Goal: Find specific page/section: Find specific page/section

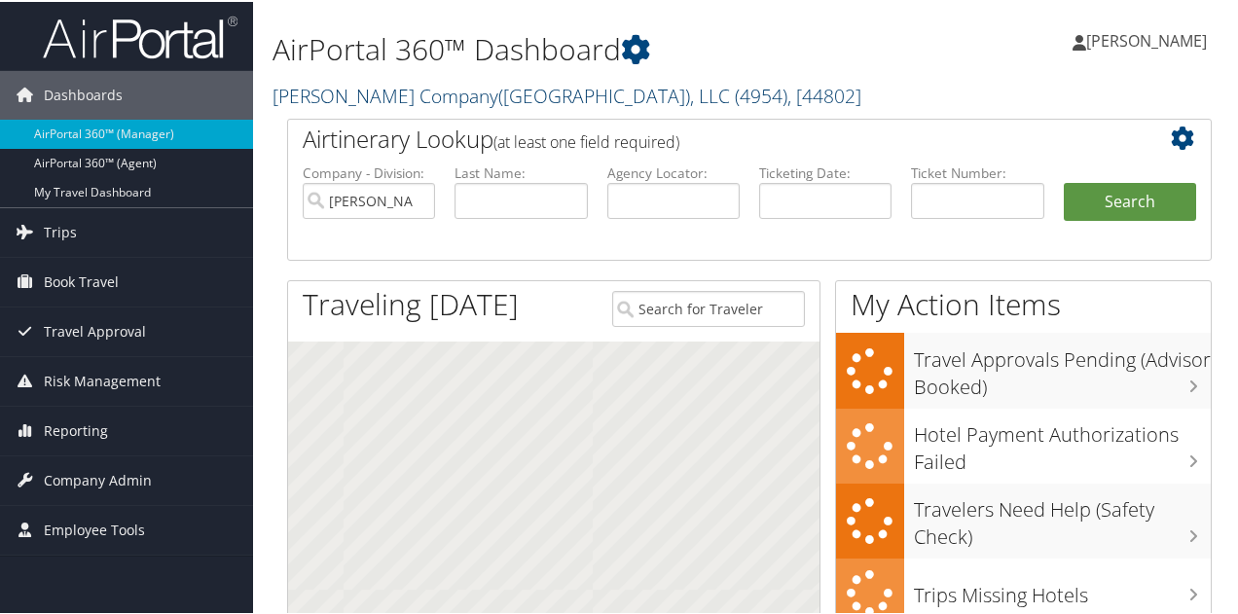
click at [361, 94] on link "Nielsen Company(US), LLC ( 4954 ) , [ 44802 ]" at bounding box center [566, 94] width 589 height 26
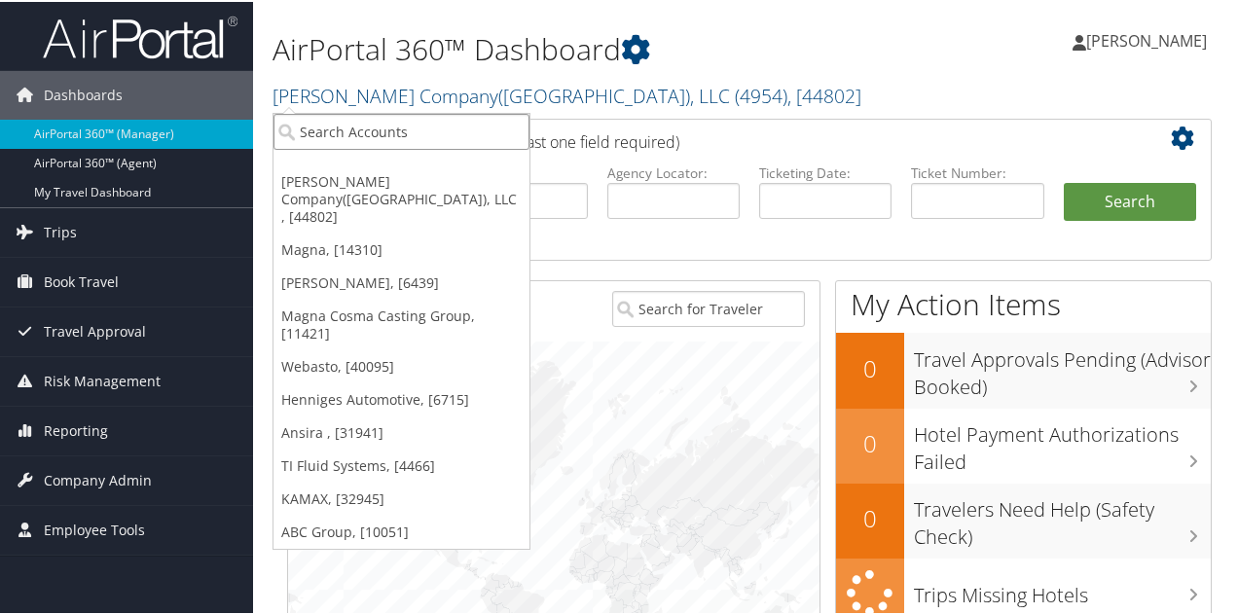
click at [360, 125] on input "search" at bounding box center [401, 130] width 256 height 36
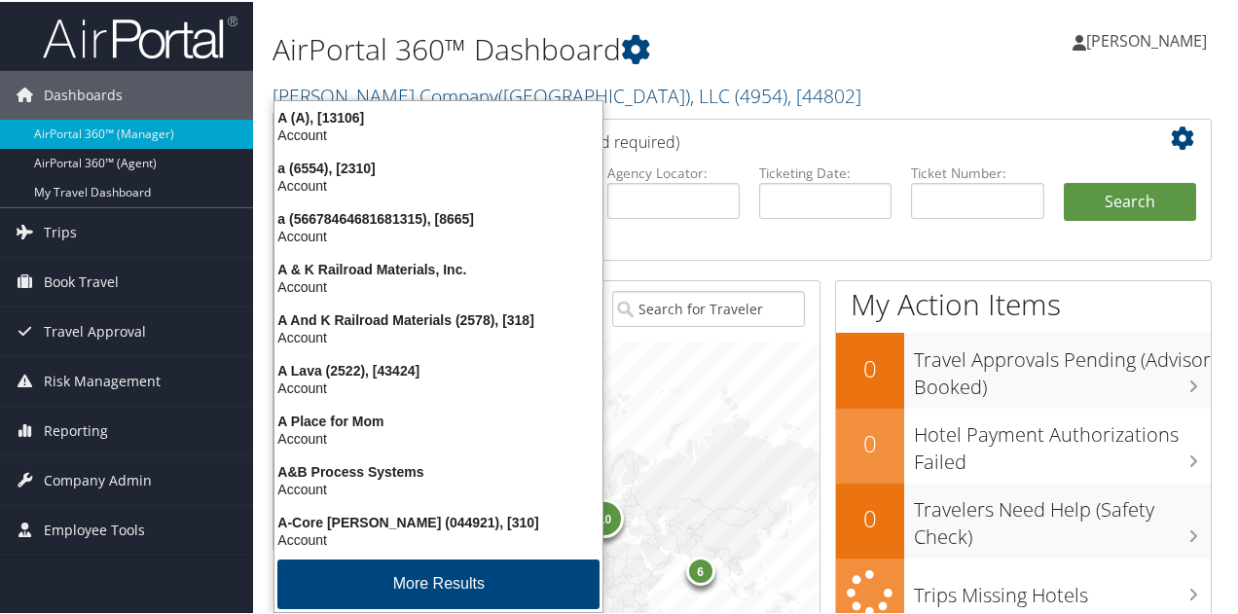
type input "abc"
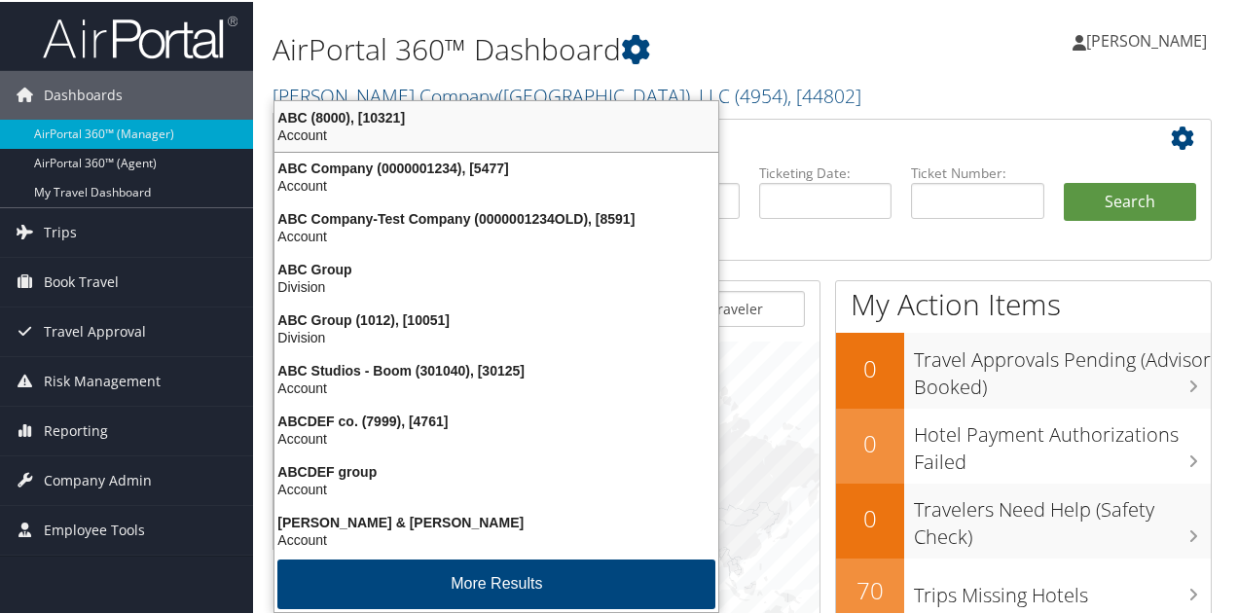
click at [352, 131] on div "Account" at bounding box center [496, 134] width 467 height 18
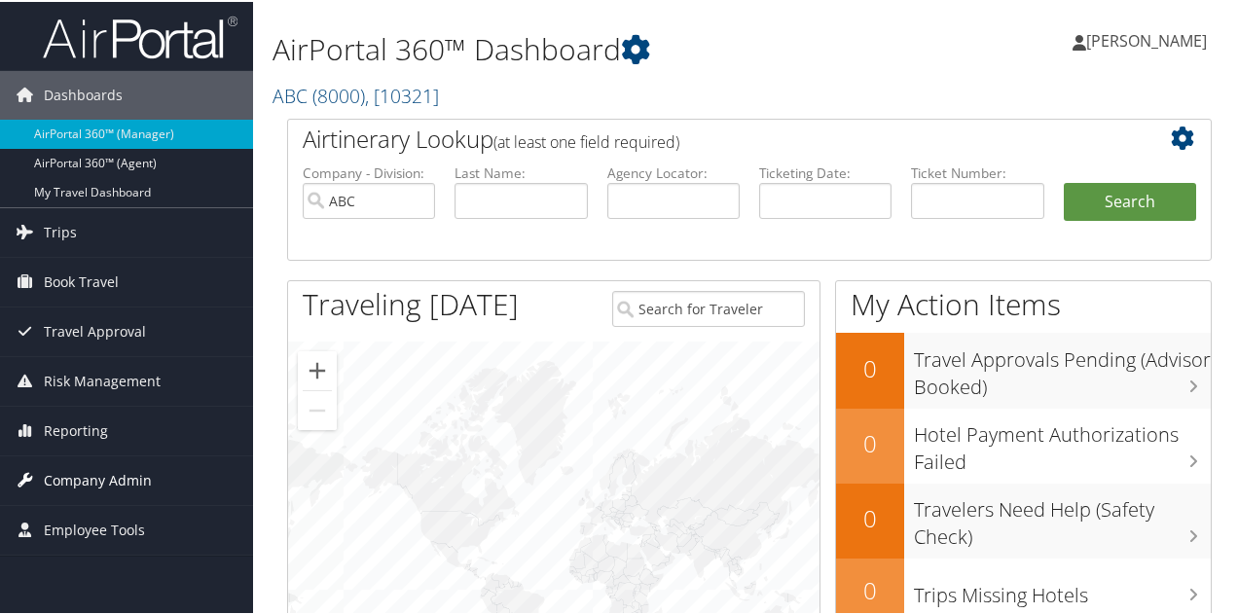
click at [121, 471] on span "Company Admin" at bounding box center [98, 478] width 108 height 49
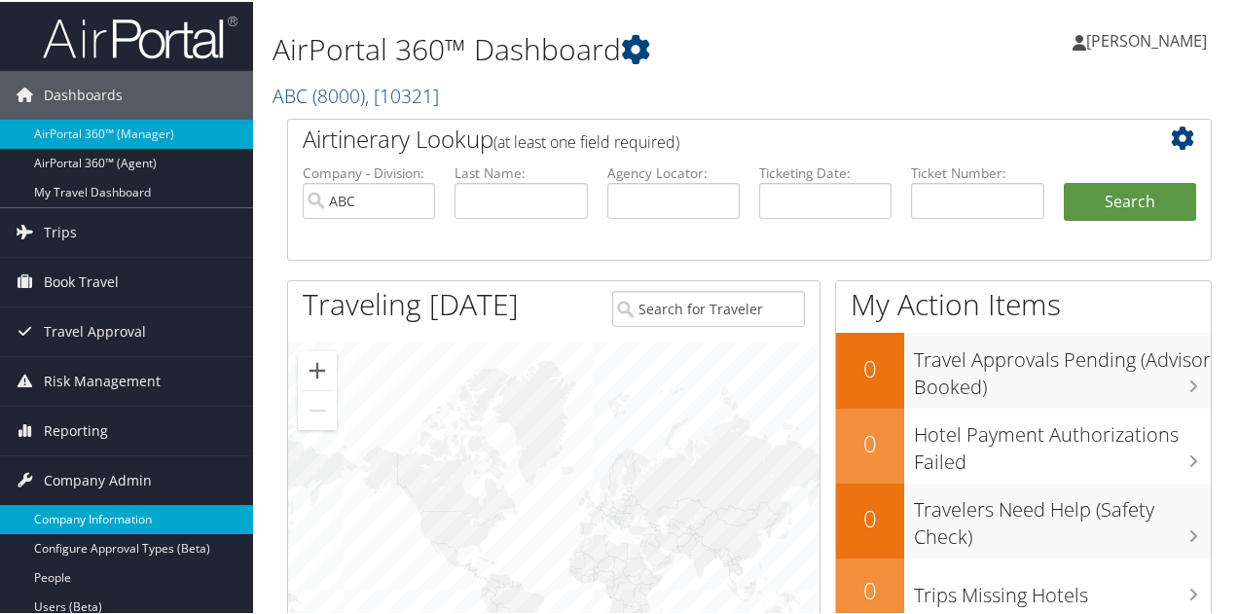
click at [112, 513] on link "Company Information" at bounding box center [126, 517] width 253 height 29
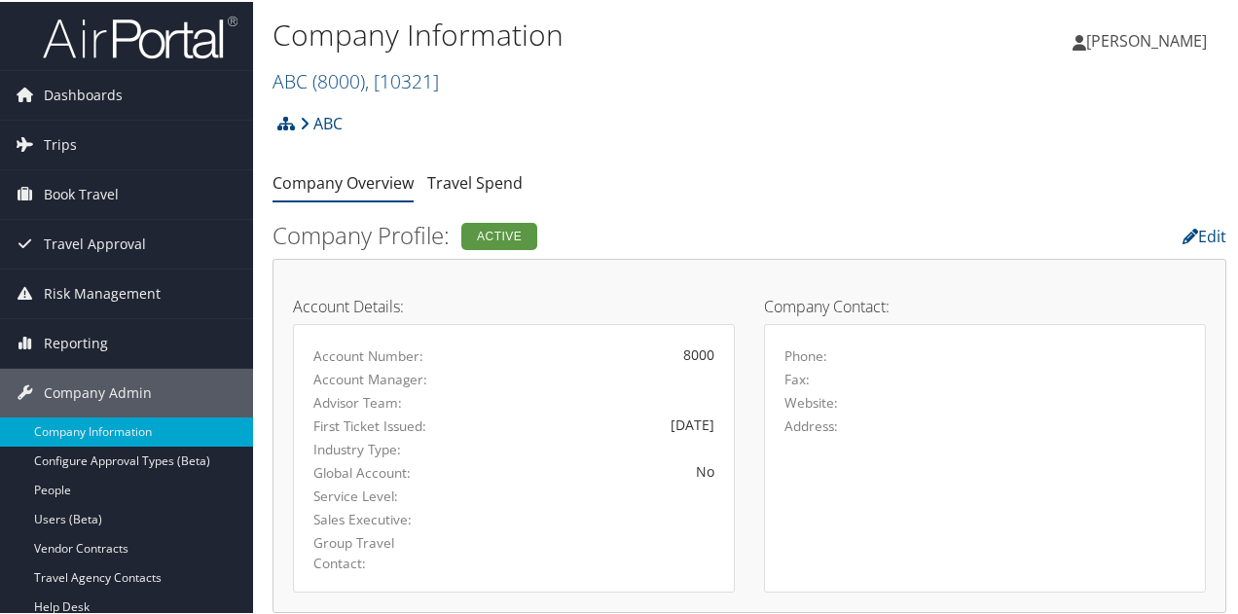
drag, startPoint x: 346, startPoint y: 83, endPoint x: 350, endPoint y: 100, distance: 17.9
click at [347, 85] on span "( 8000 )" at bounding box center [338, 79] width 53 height 26
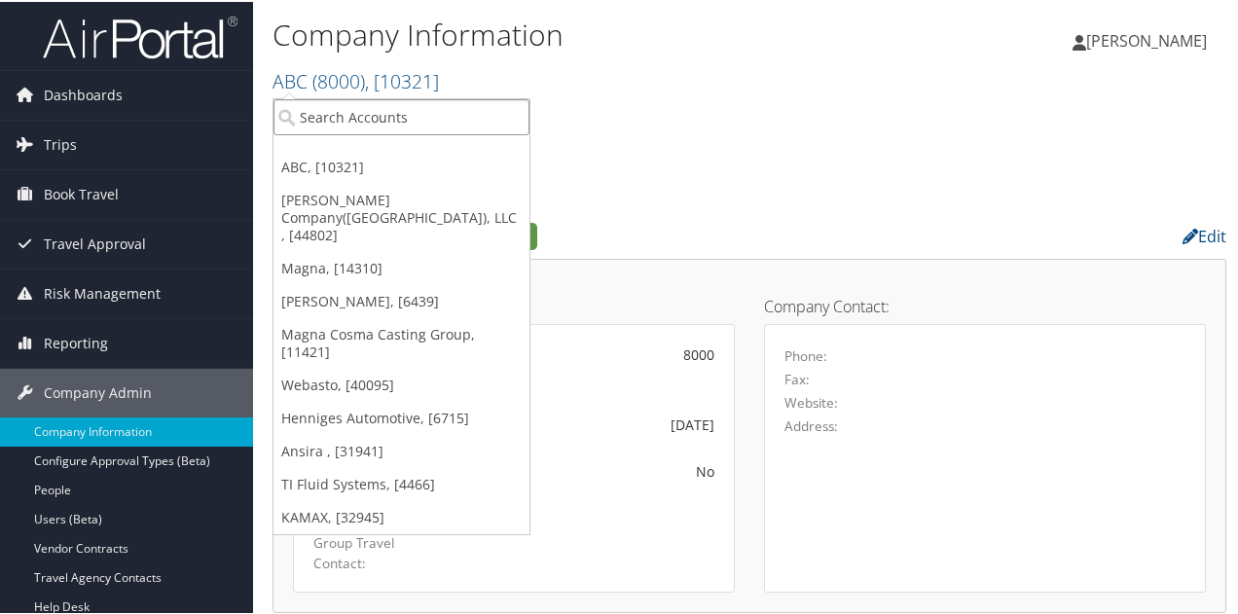
click at [351, 106] on input "search" at bounding box center [401, 115] width 256 height 36
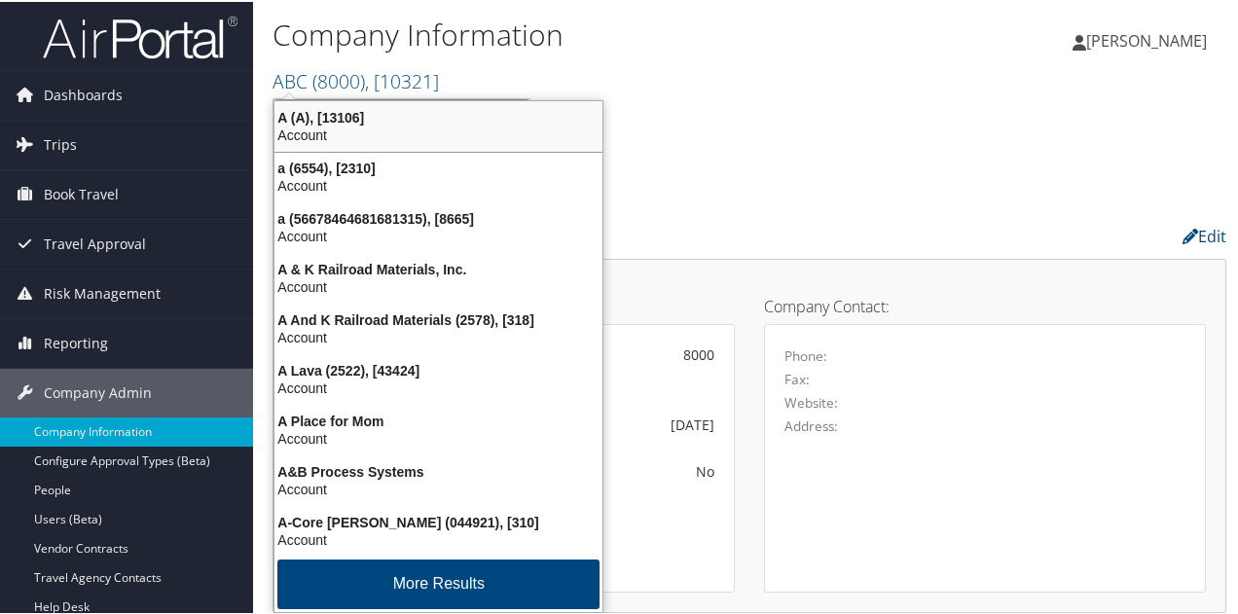
type input "abc"
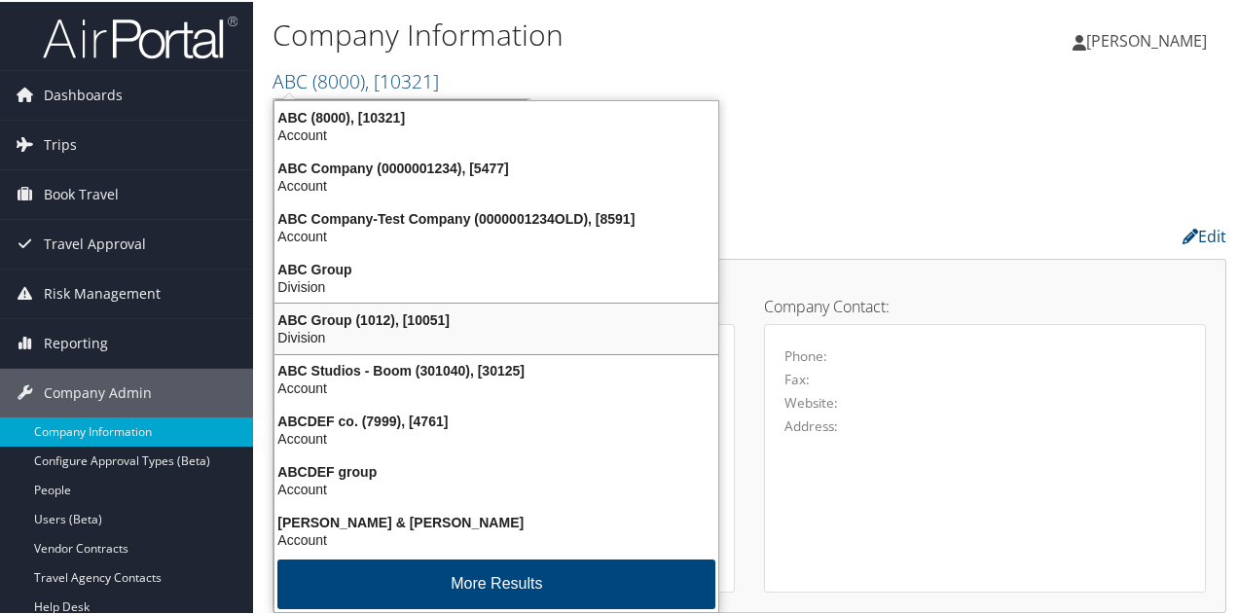
click at [342, 316] on div "ABC Group (1012), [10051]" at bounding box center [496, 318] width 467 height 18
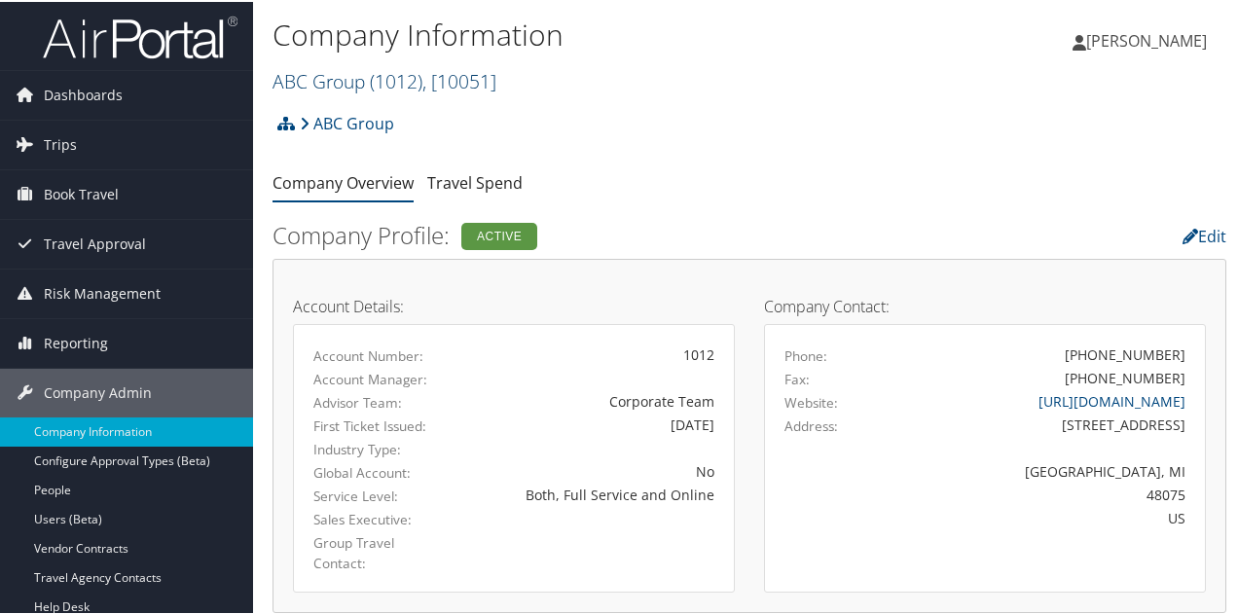
click at [313, 78] on link "ABC Group ( 1012 ) , [ 10051 ]" at bounding box center [384, 79] width 224 height 26
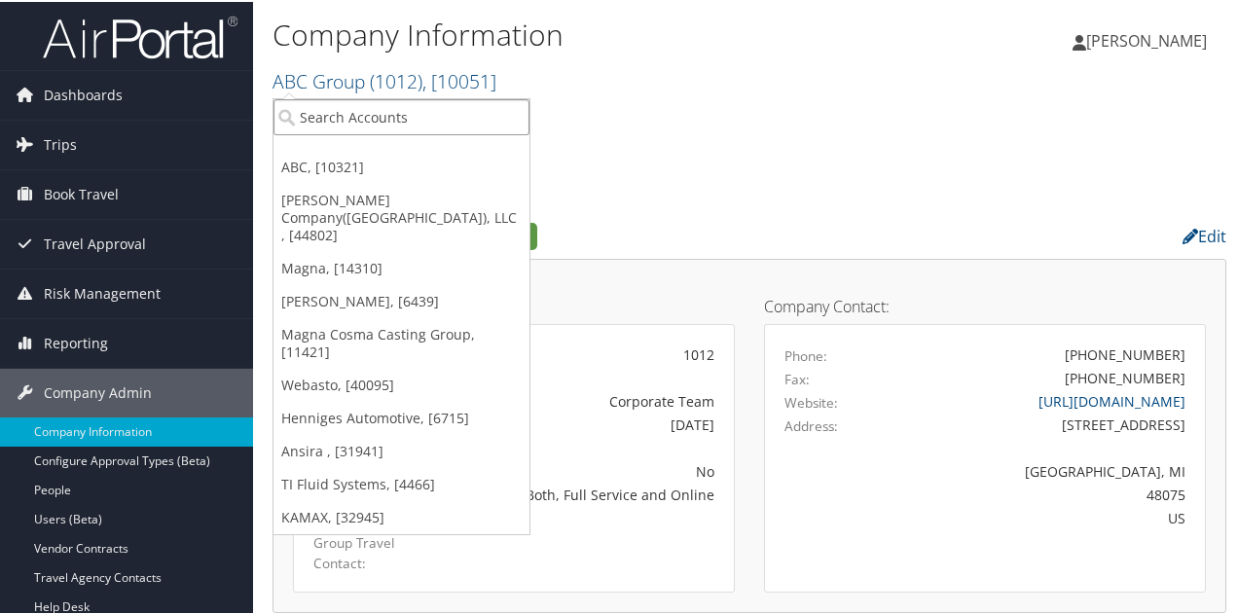
click at [331, 113] on input "search" at bounding box center [401, 115] width 256 height 36
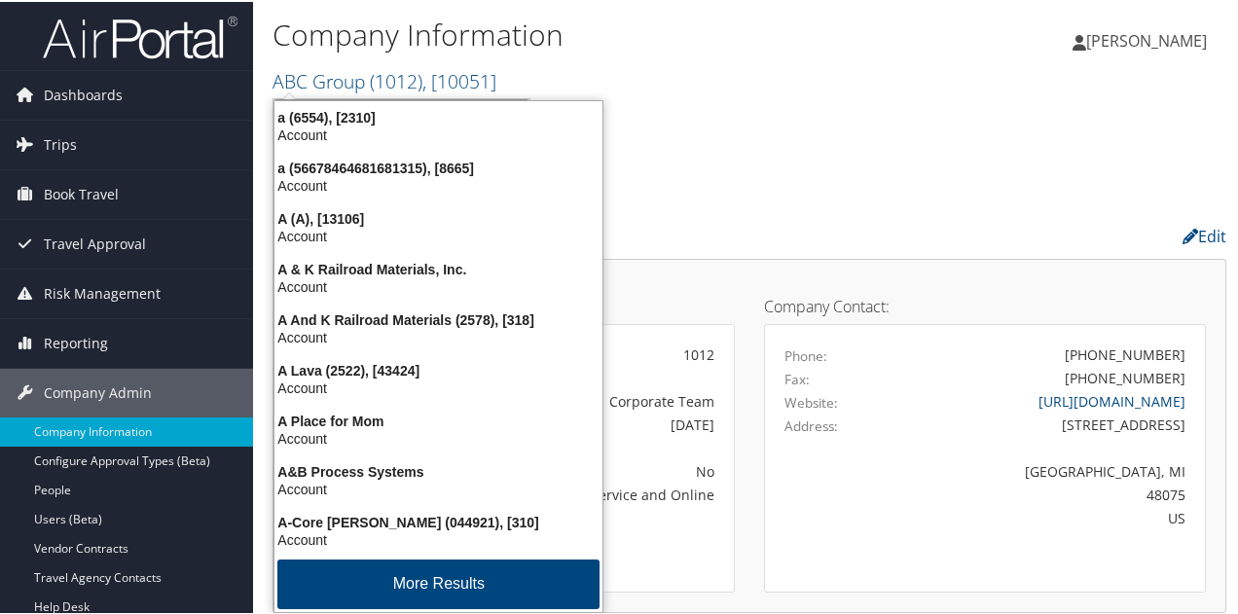
type input "abc"
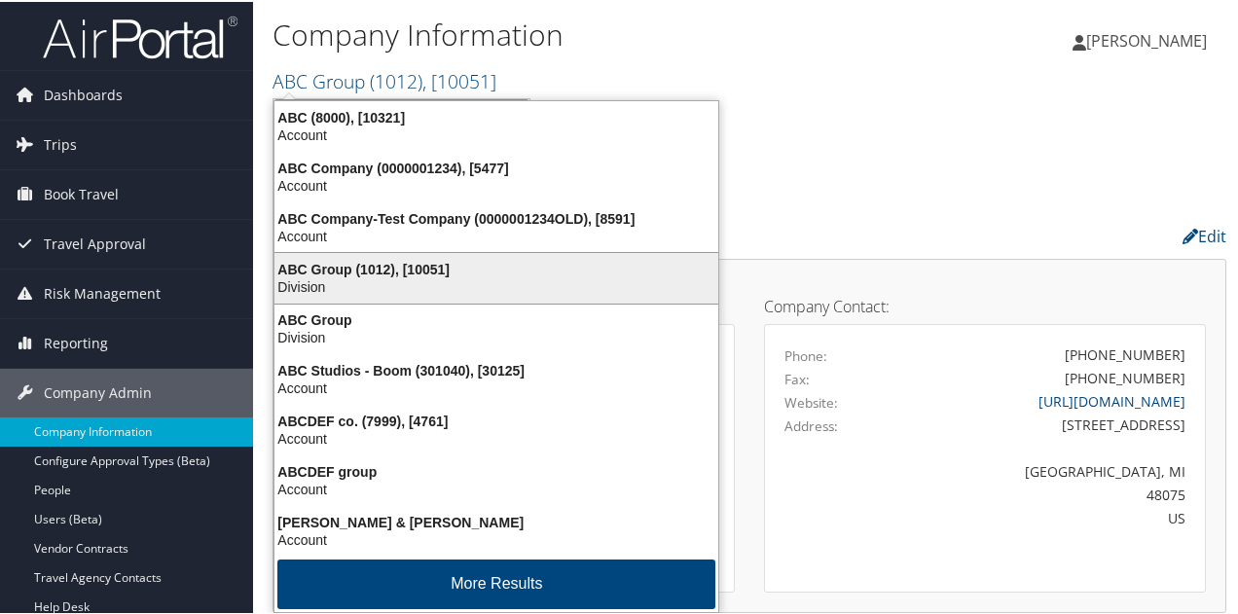
click at [367, 272] on div "ABC Group (1012), [10051]" at bounding box center [496, 268] width 467 height 18
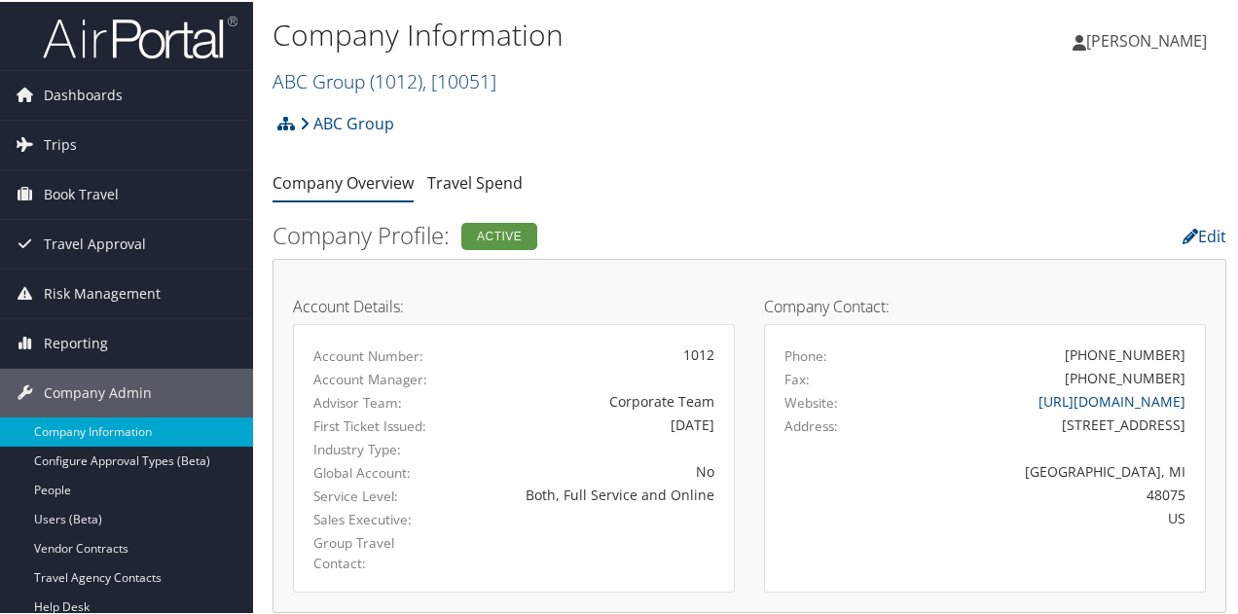
click at [307, 76] on link "ABC Group ( 1012 ) , [ 10051 ]" at bounding box center [384, 79] width 224 height 26
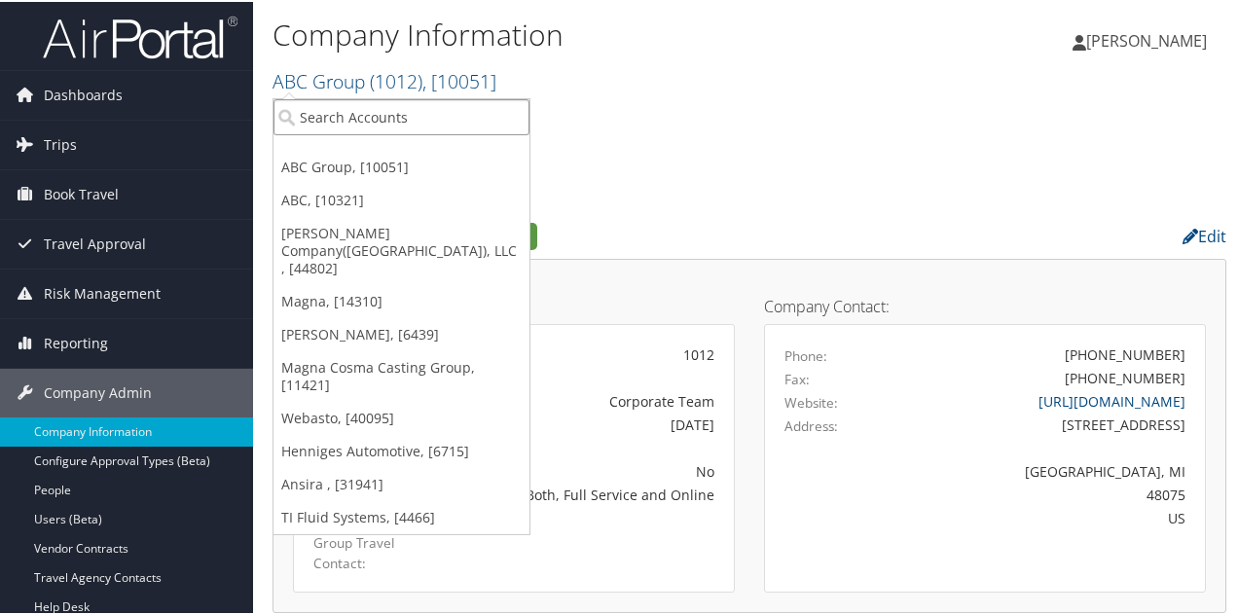
click at [313, 112] on input "search" at bounding box center [401, 115] width 256 height 36
type input "ti fluid"
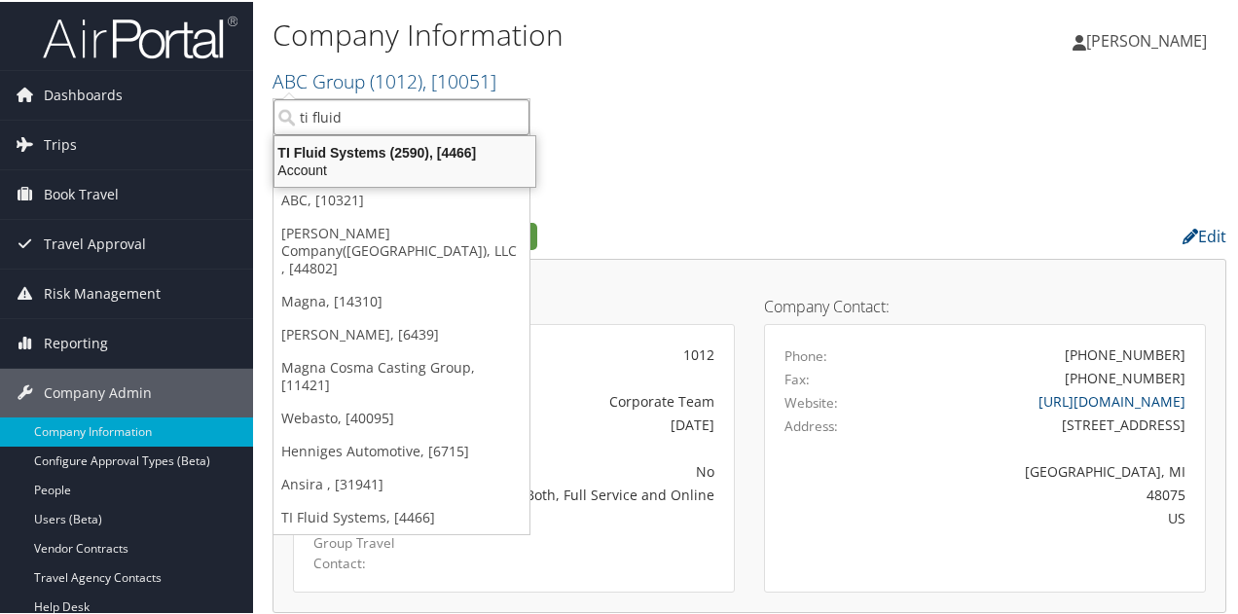
click at [410, 137] on div "TI Fluid Systems (2590), [4466] Account" at bounding box center [404, 159] width 255 height 45
